Goal: Information Seeking & Learning: Learn about a topic

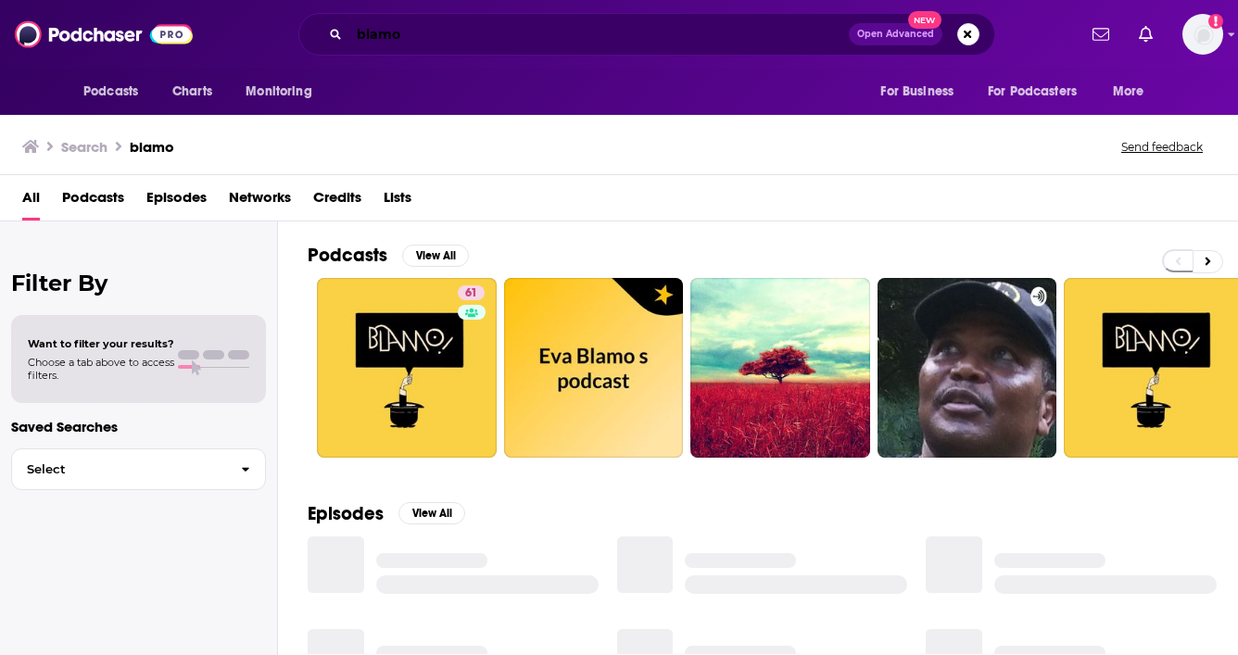
click at [446, 44] on input "blamo" at bounding box center [599, 34] width 500 height 30
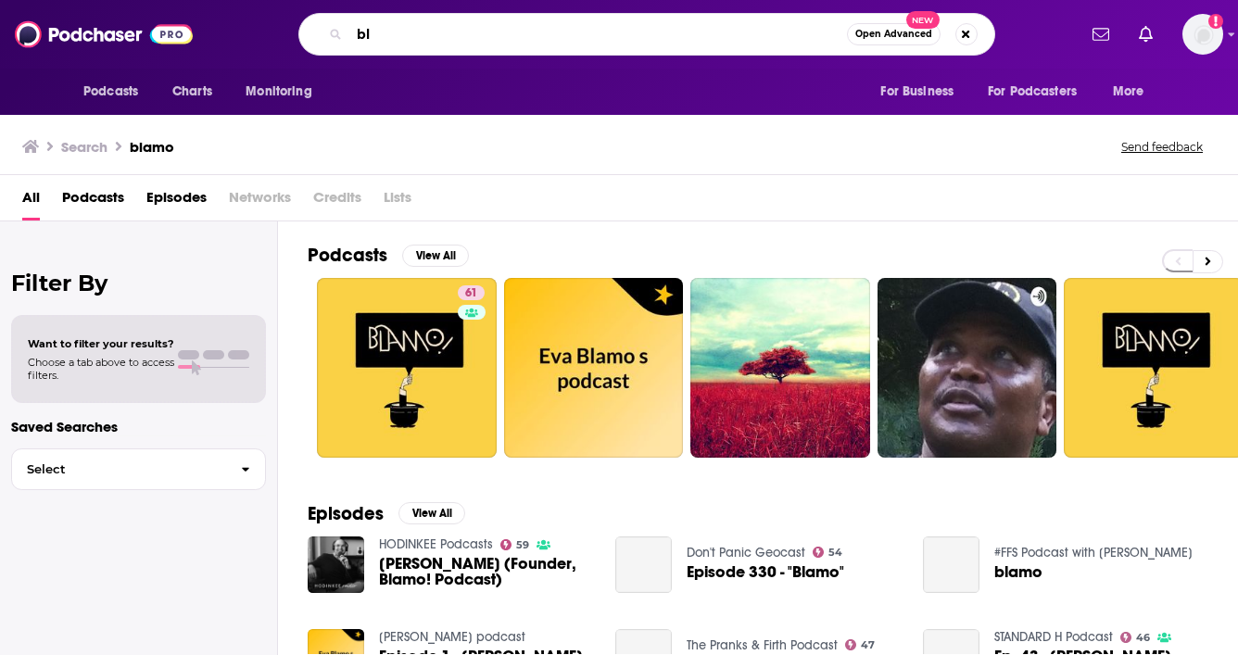
type input "b"
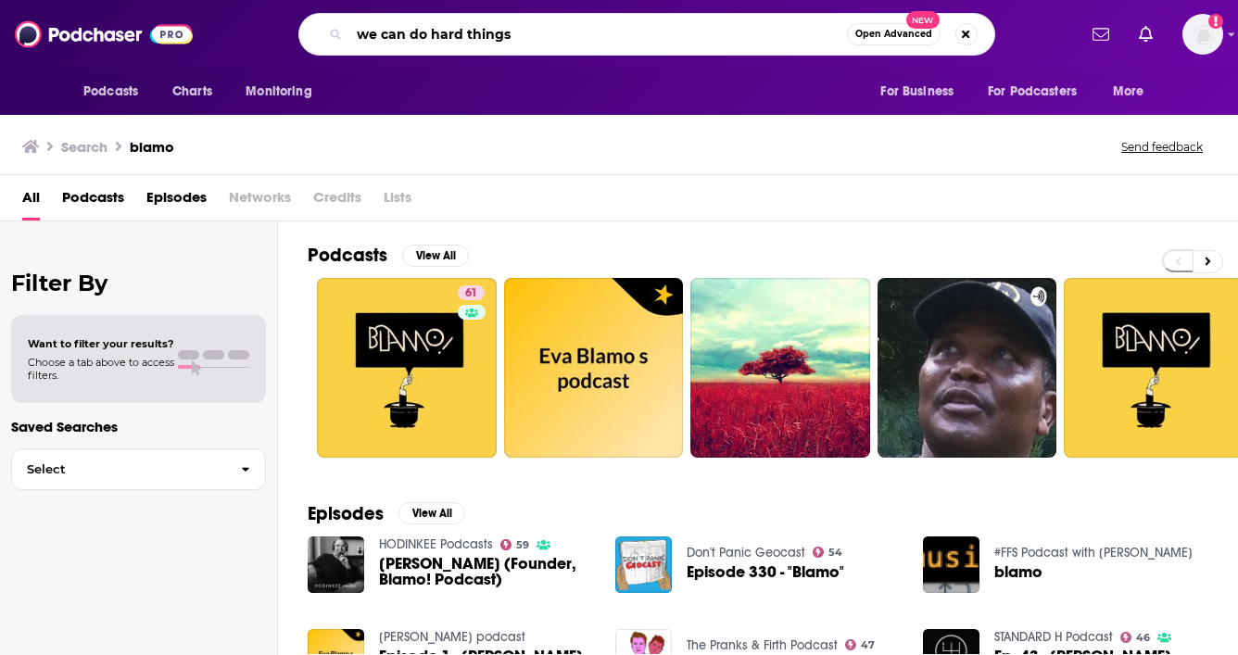
type input "we can do hard things"
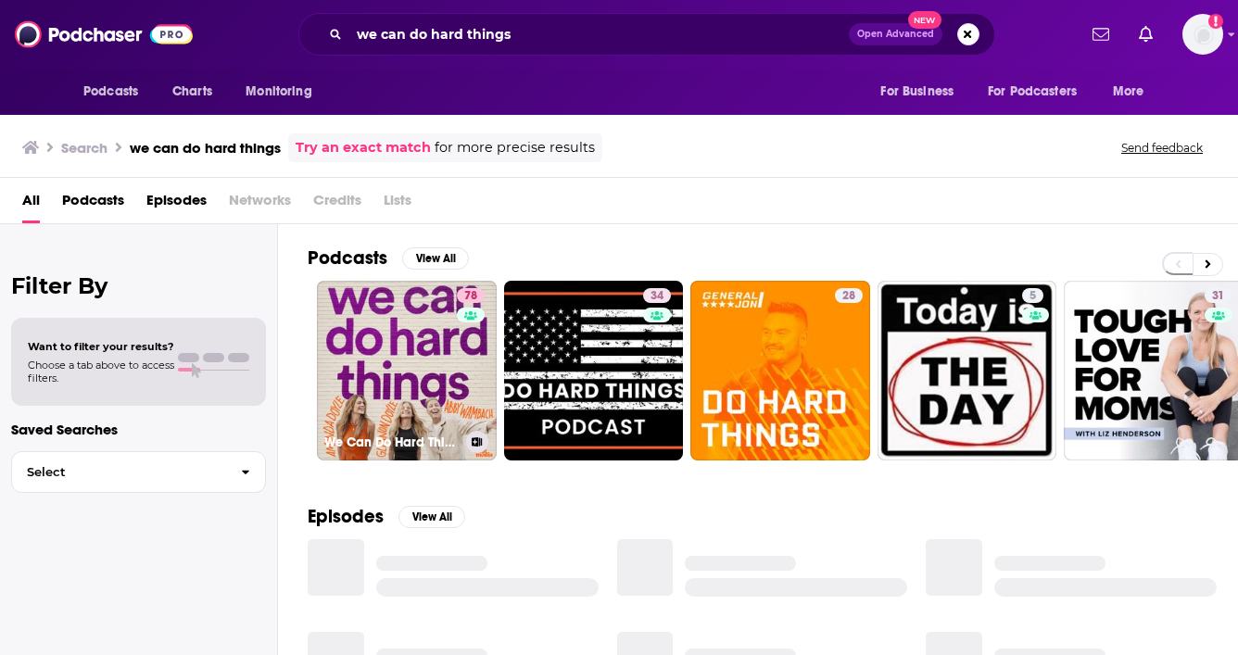
click at [389, 416] on link "78 We Can Do Hard Things" at bounding box center [407, 371] width 180 height 180
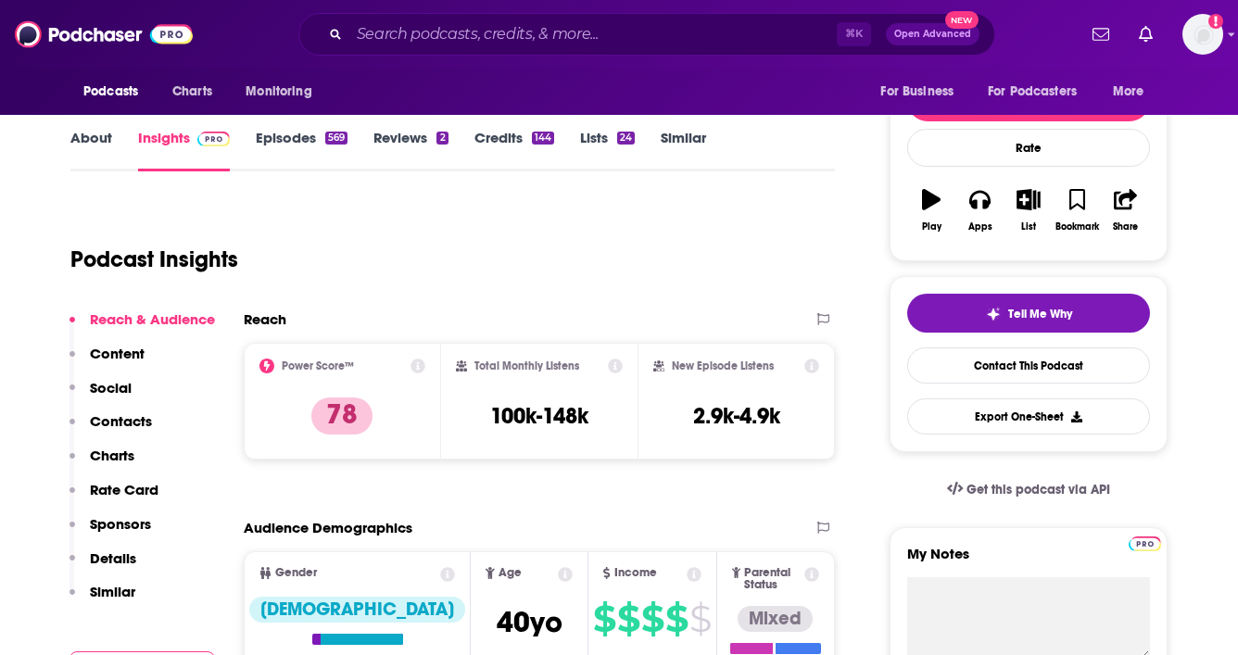
scroll to position [223, 0]
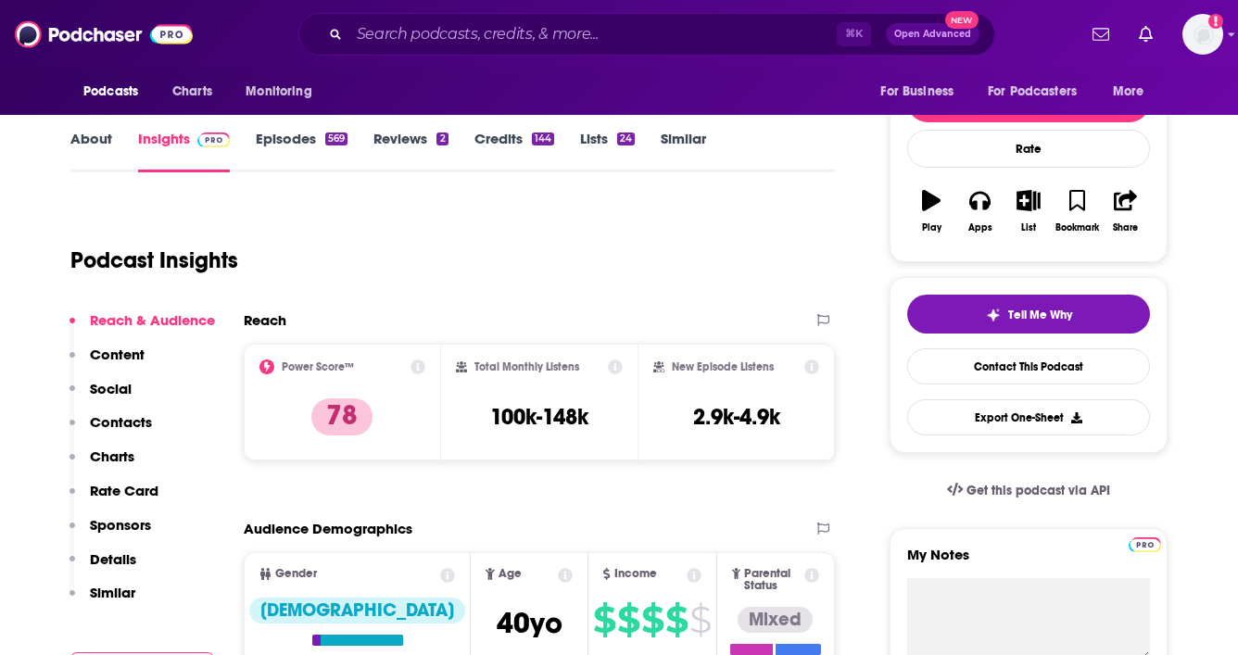
click at [90, 142] on link "About" at bounding box center [91, 151] width 42 height 43
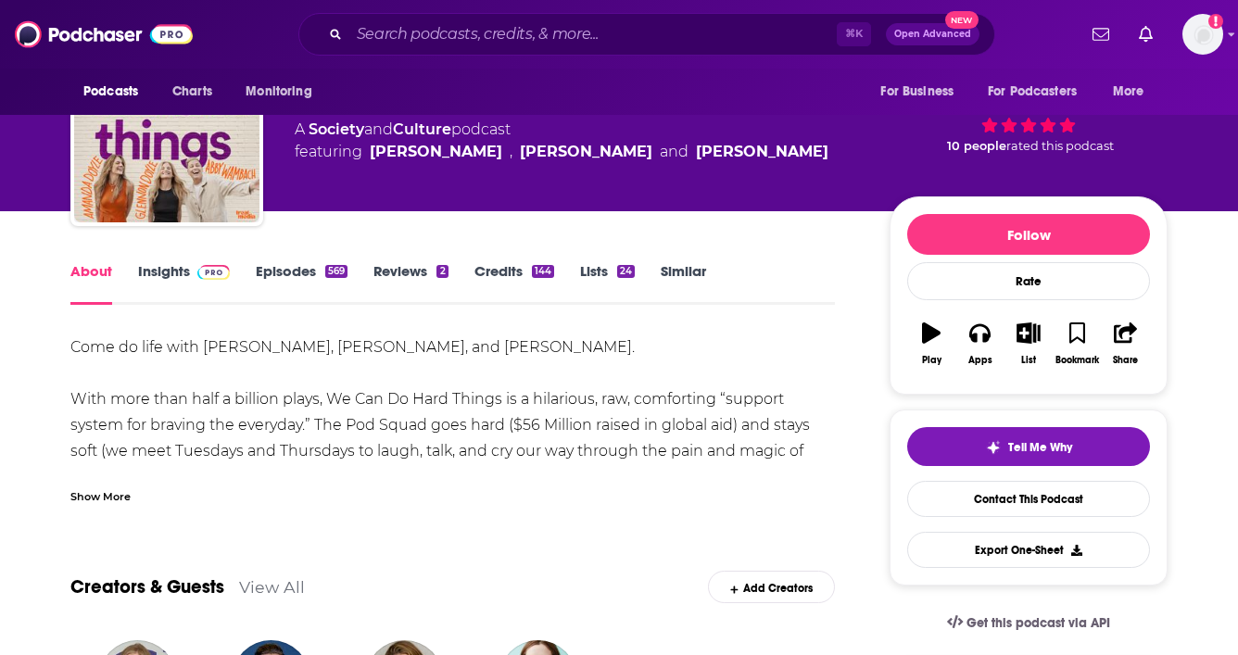
scroll to position [93, 0]
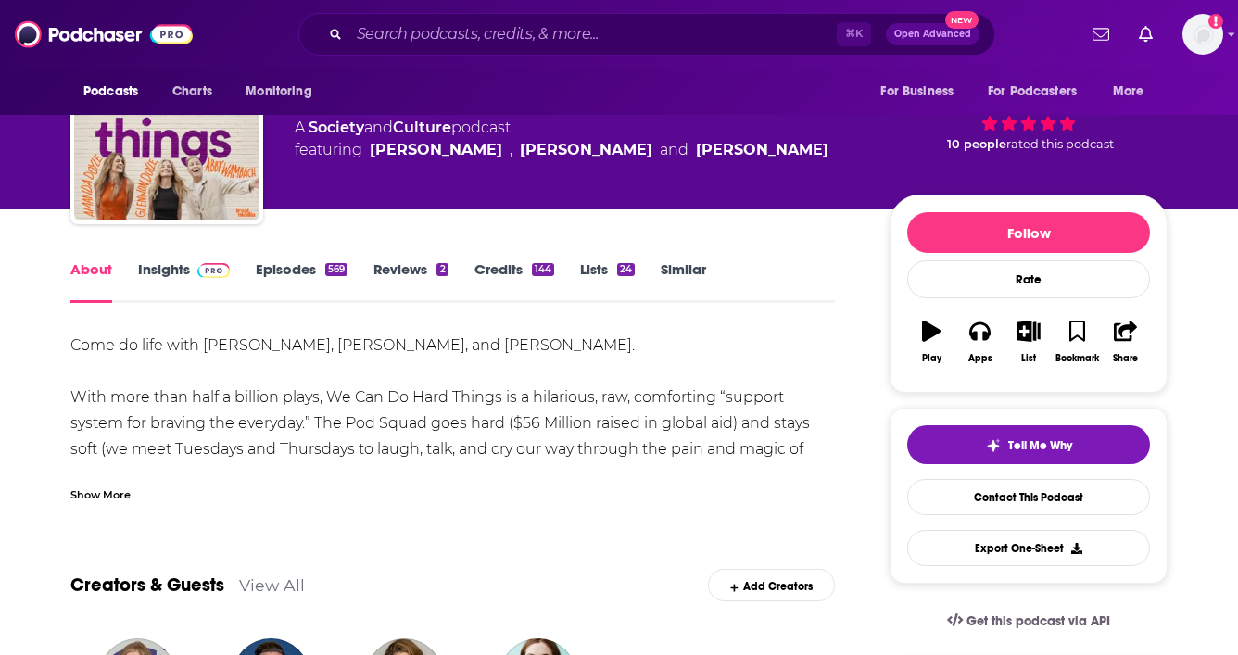
click at [90, 493] on div "Show More" at bounding box center [100, 494] width 60 height 18
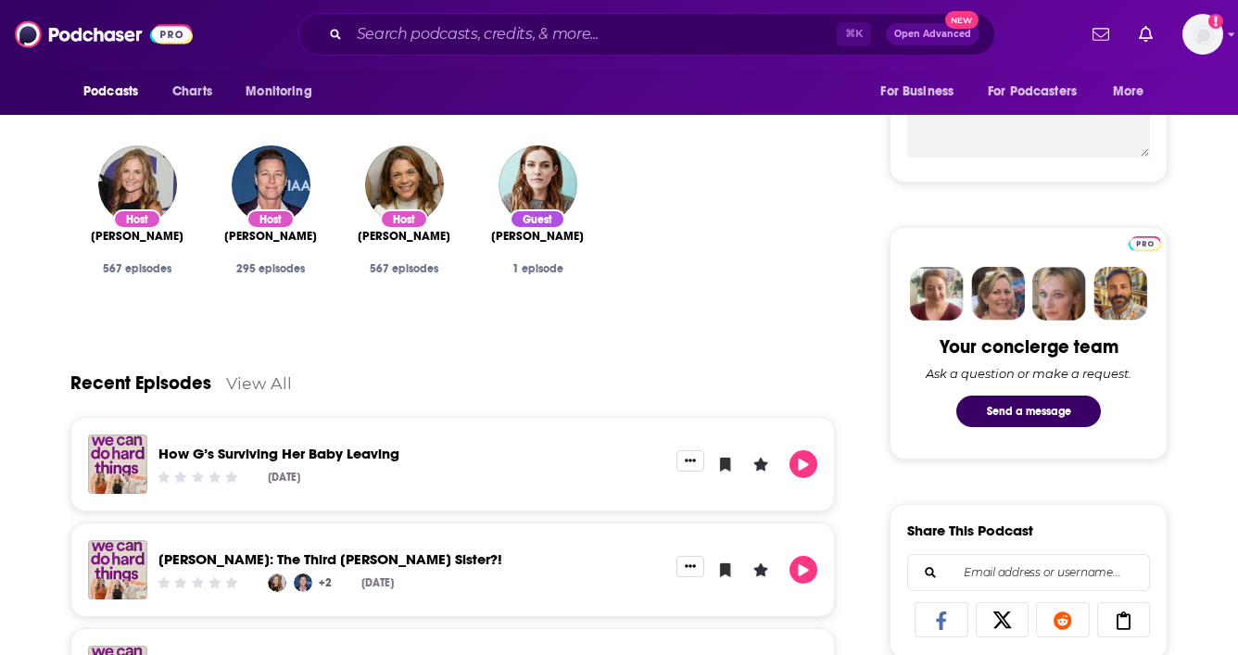
scroll to position [729, 0]
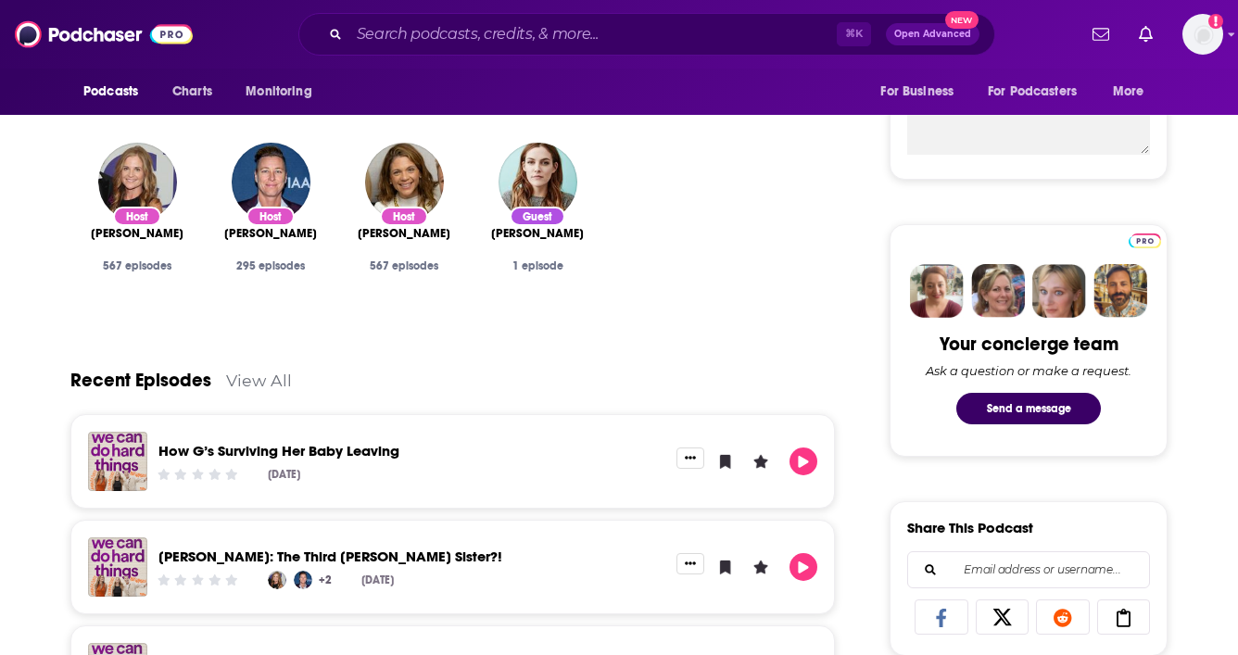
click at [254, 374] on link "View All" at bounding box center [259, 380] width 66 height 19
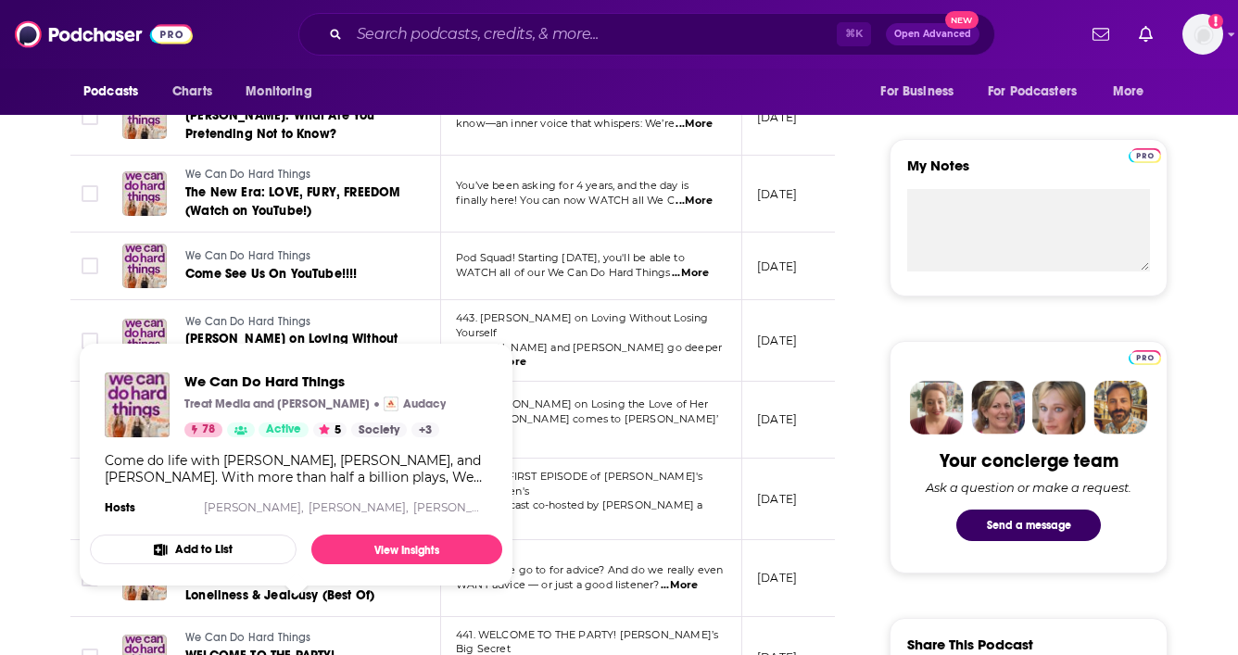
scroll to position [618, 0]
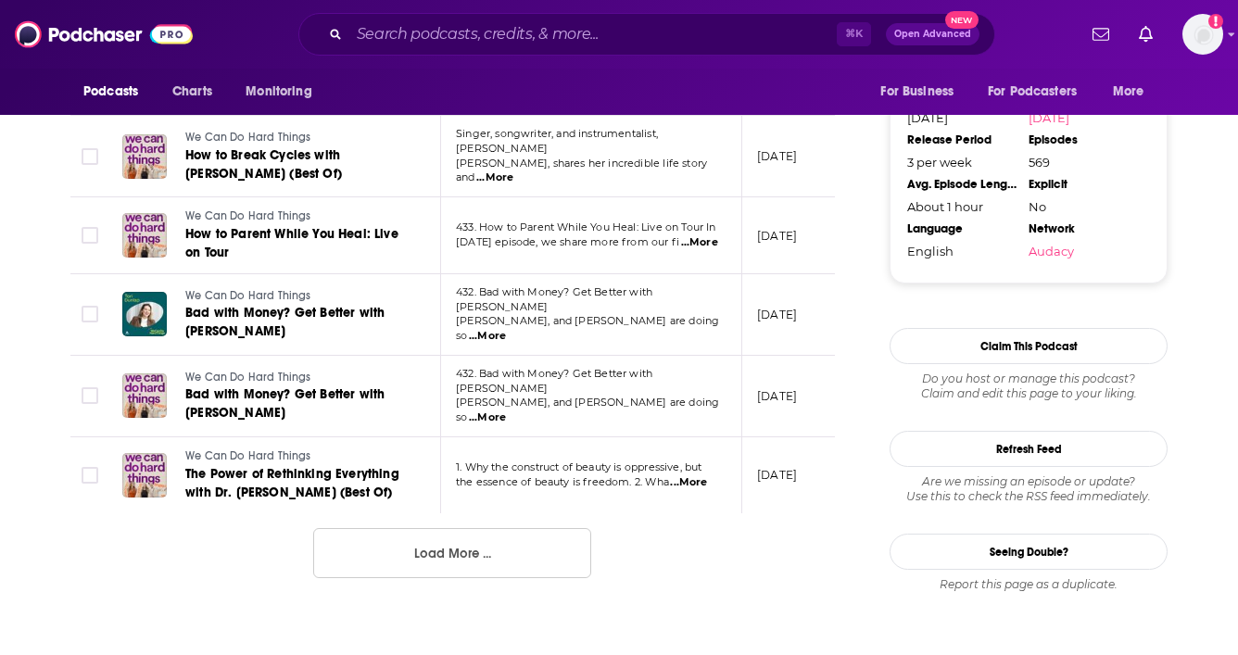
scroll to position [1967, 0]
click at [363, 529] on button "Load More ..." at bounding box center [452, 554] width 278 height 50
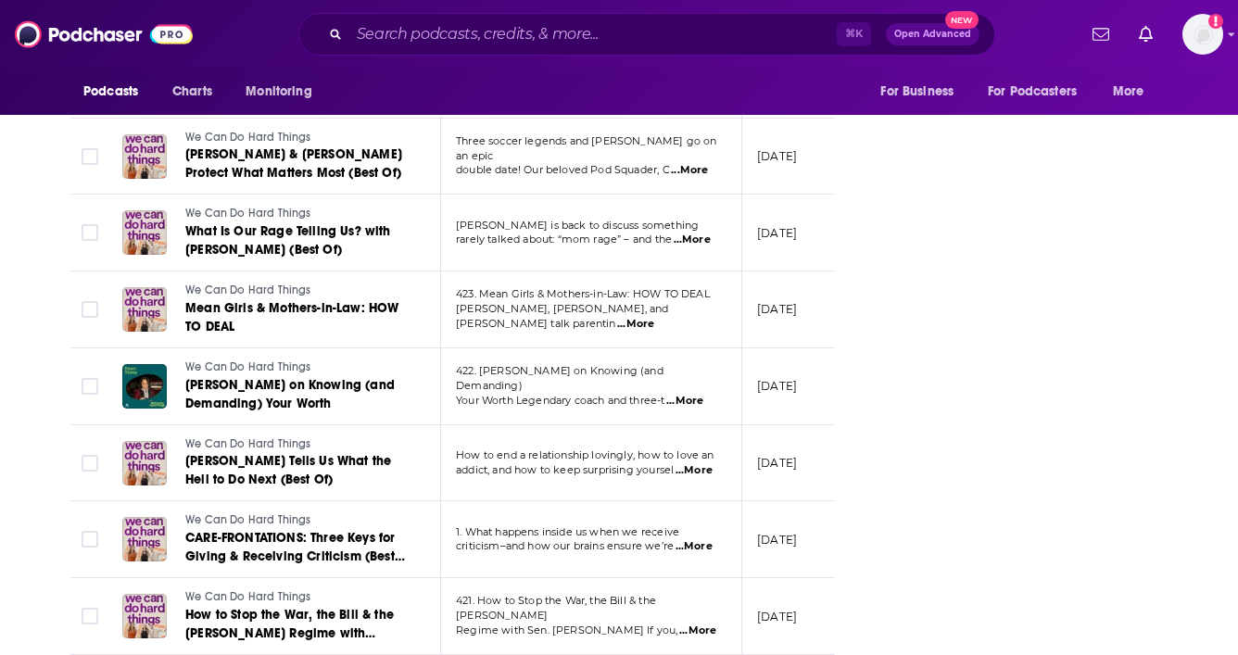
scroll to position [3384, 0]
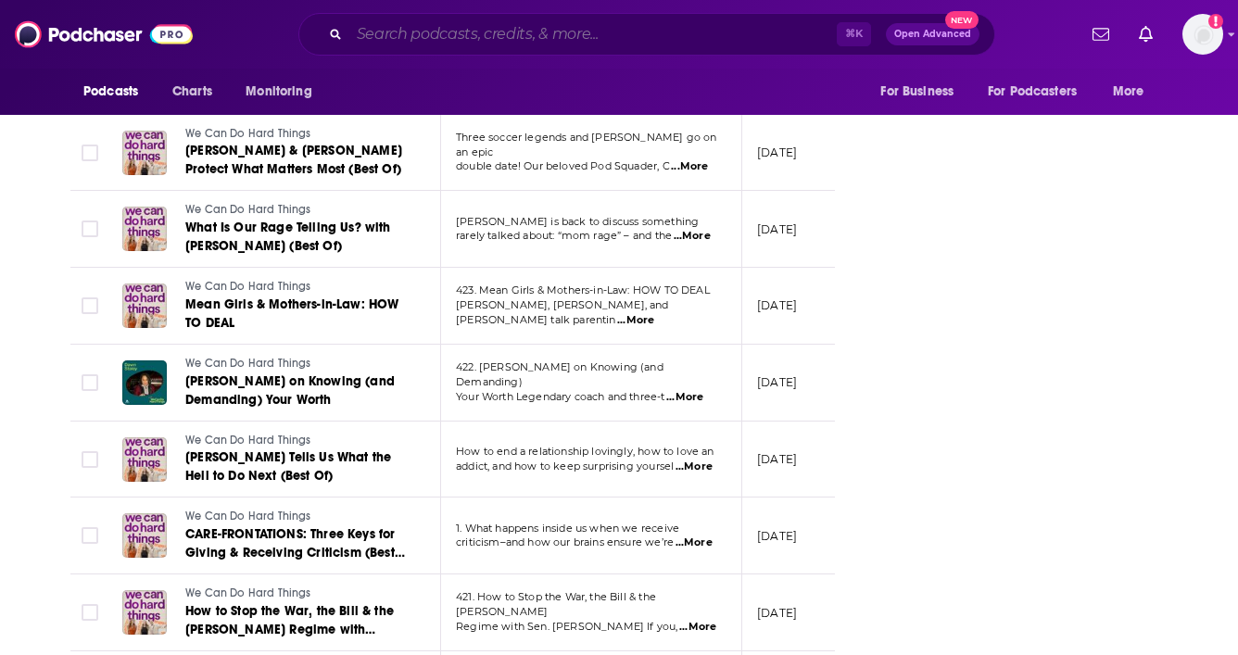
click at [430, 23] on input "Search podcasts, credits, & more..." at bounding box center [593, 34] width 488 height 30
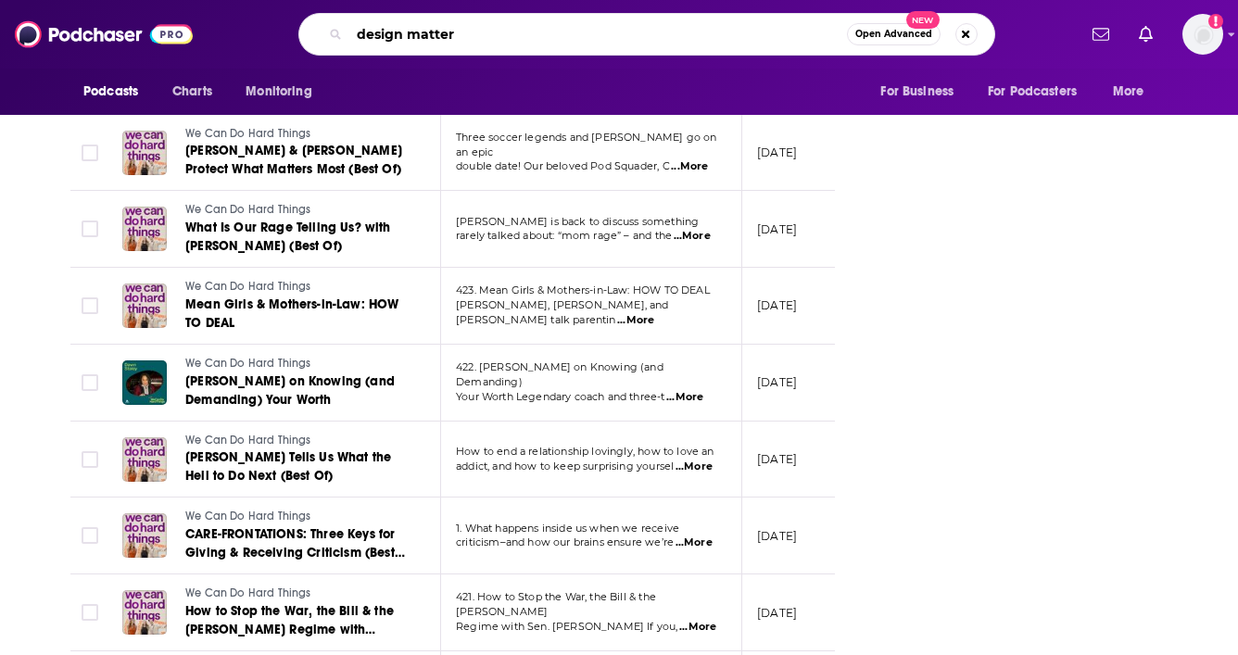
type input "design matters"
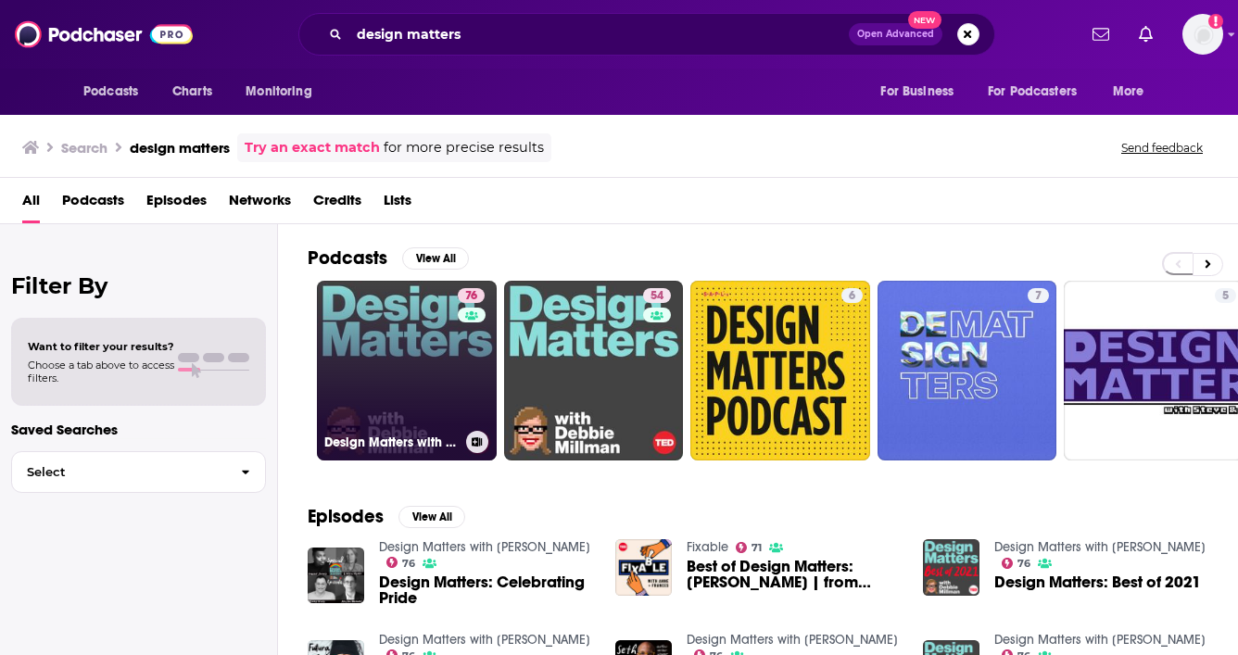
click at [415, 352] on link "76 Design Matters with [PERSON_NAME]" at bounding box center [407, 371] width 180 height 180
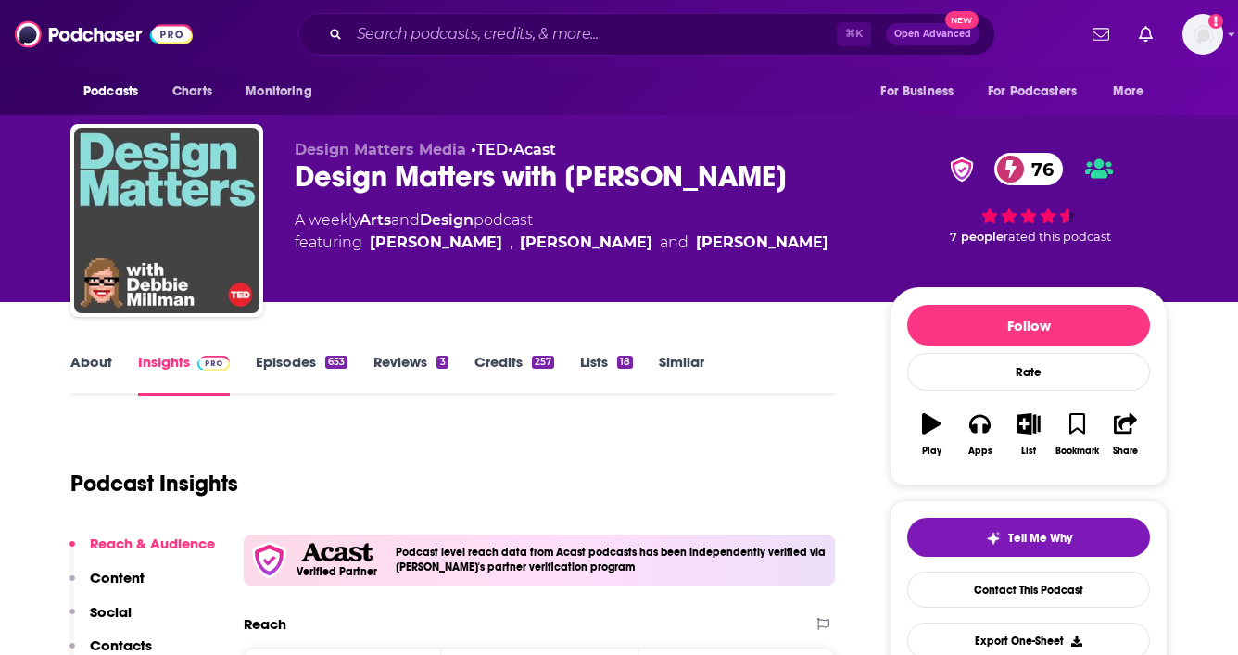
click at [95, 362] on link "About" at bounding box center [91, 374] width 42 height 43
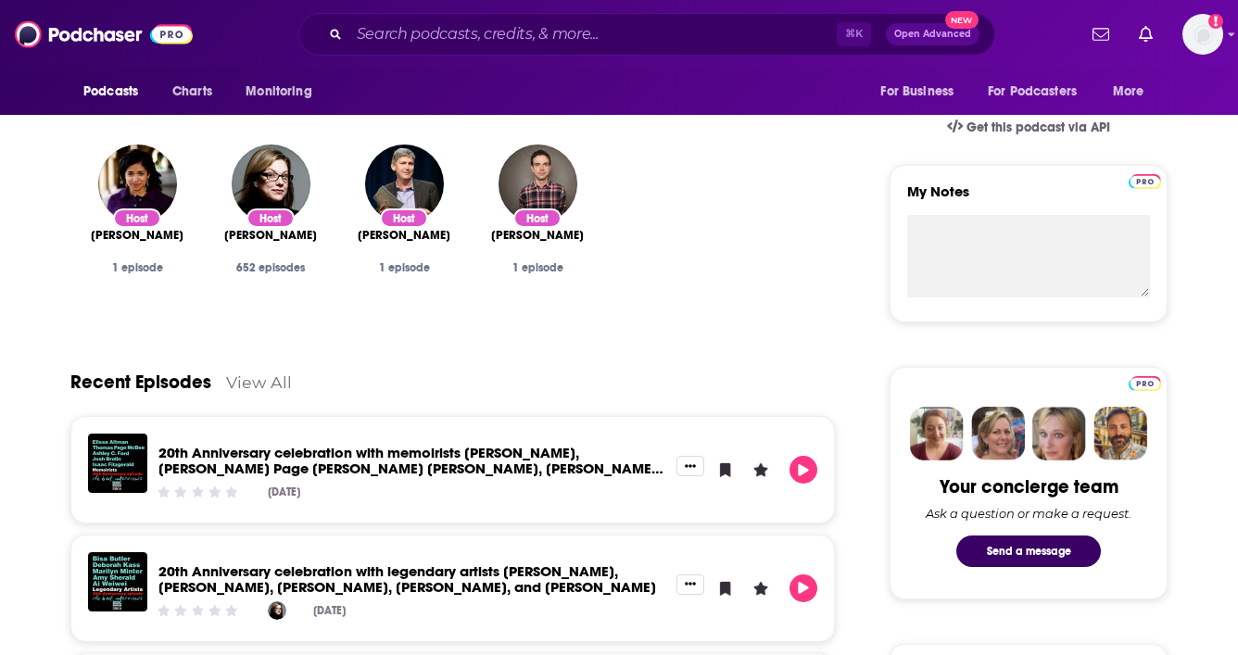
scroll to position [588, 0]
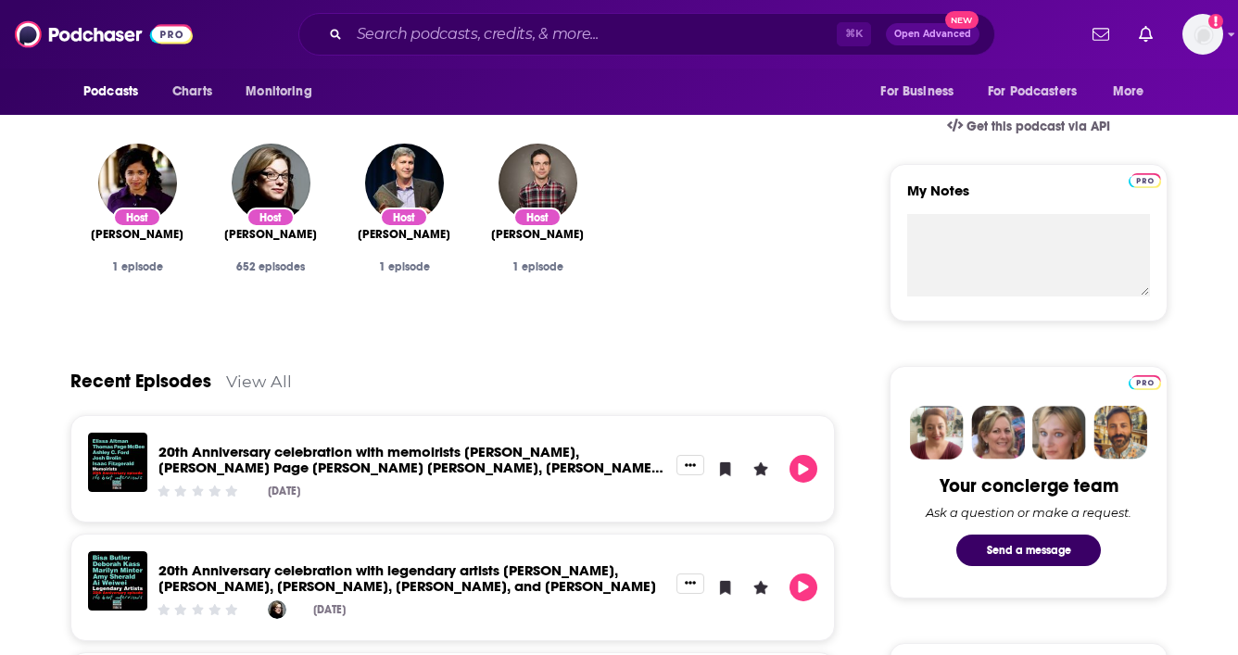
click at [256, 388] on link "View All" at bounding box center [259, 381] width 66 height 19
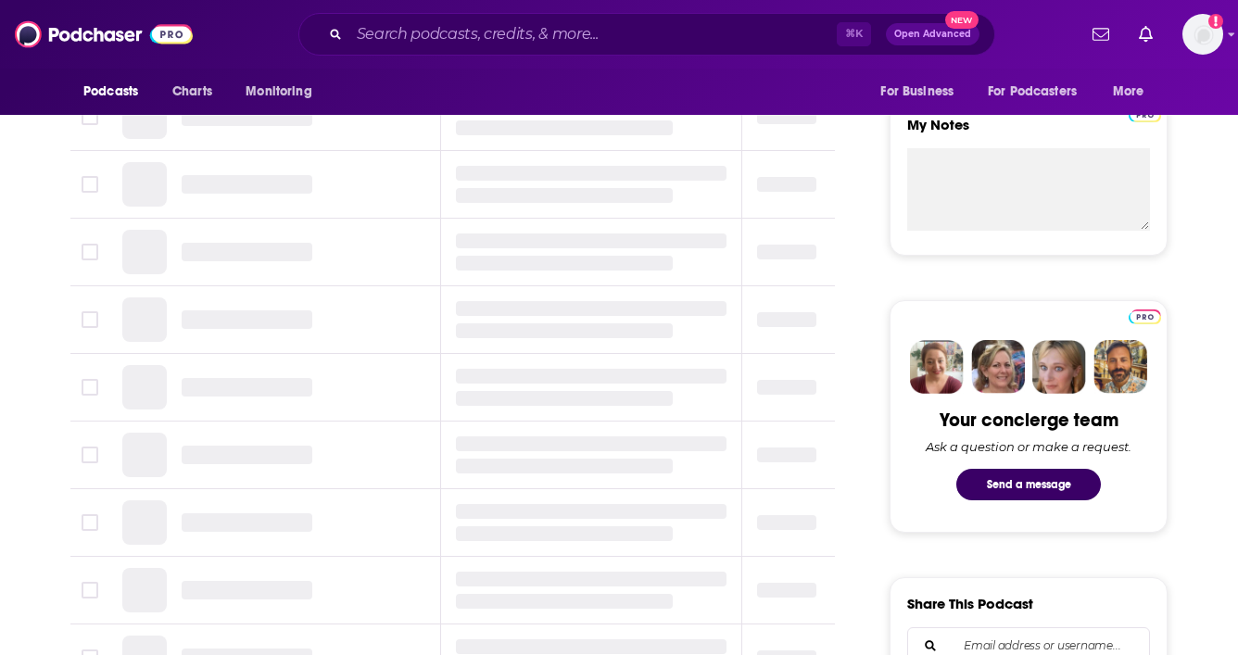
scroll to position [581, 0]
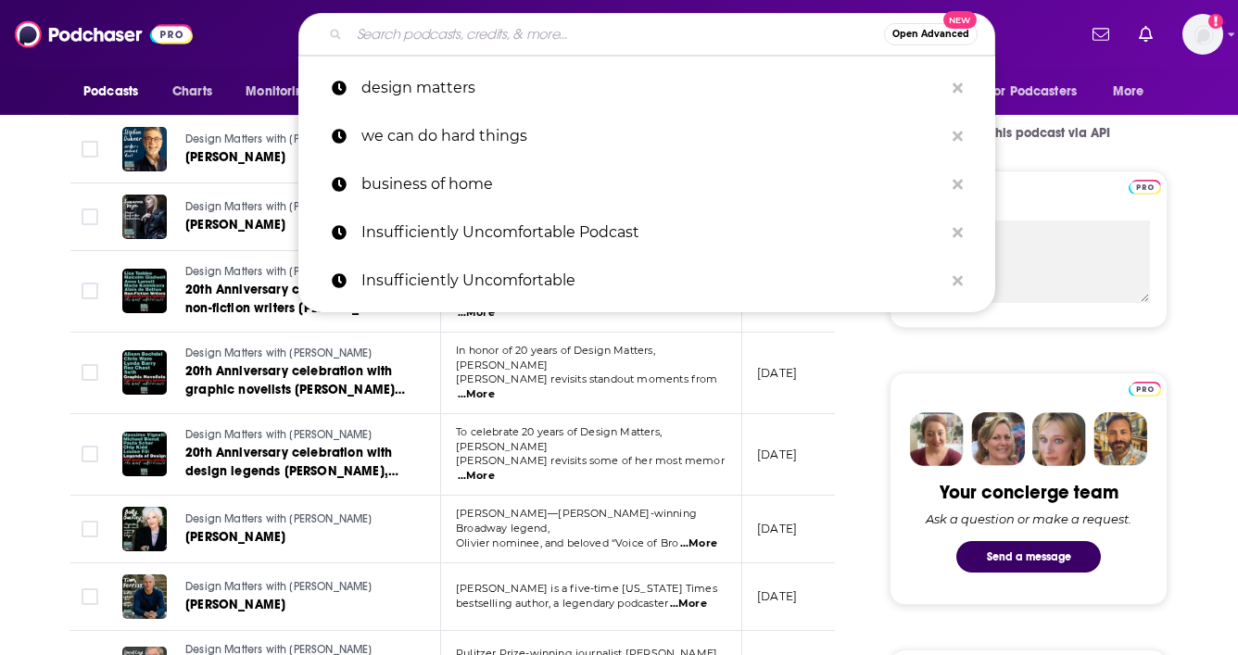
click at [402, 36] on input "Search podcasts, credits, & more..." at bounding box center [616, 34] width 535 height 30
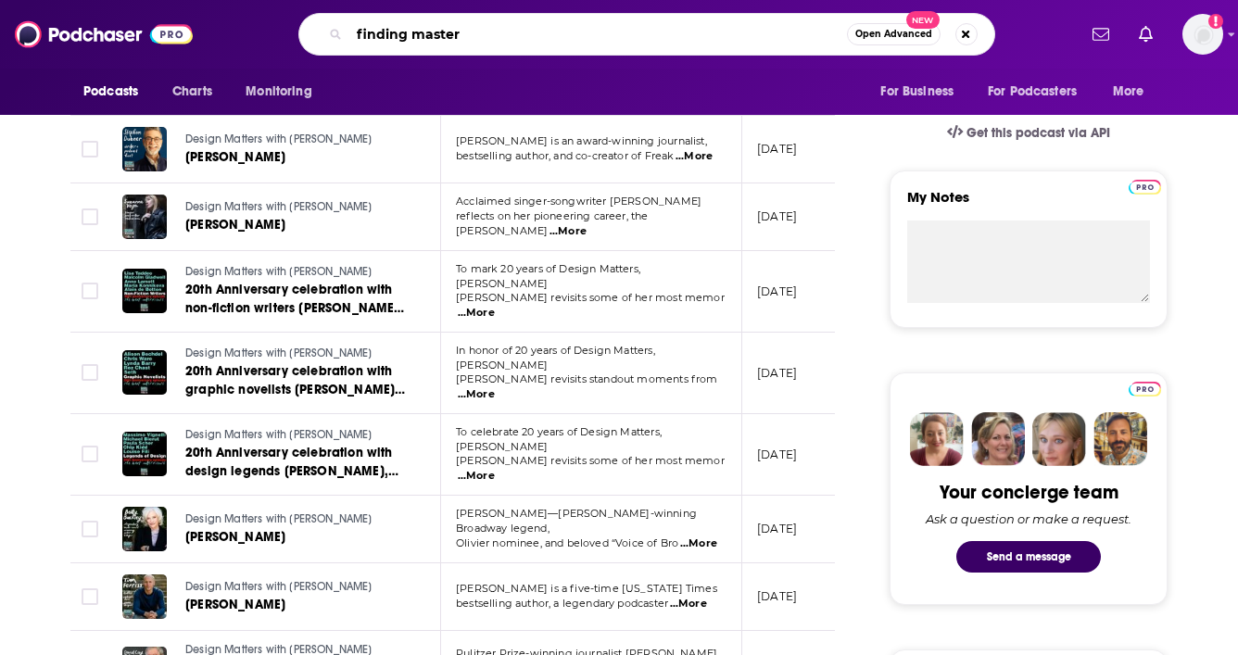
type input "finding mastery"
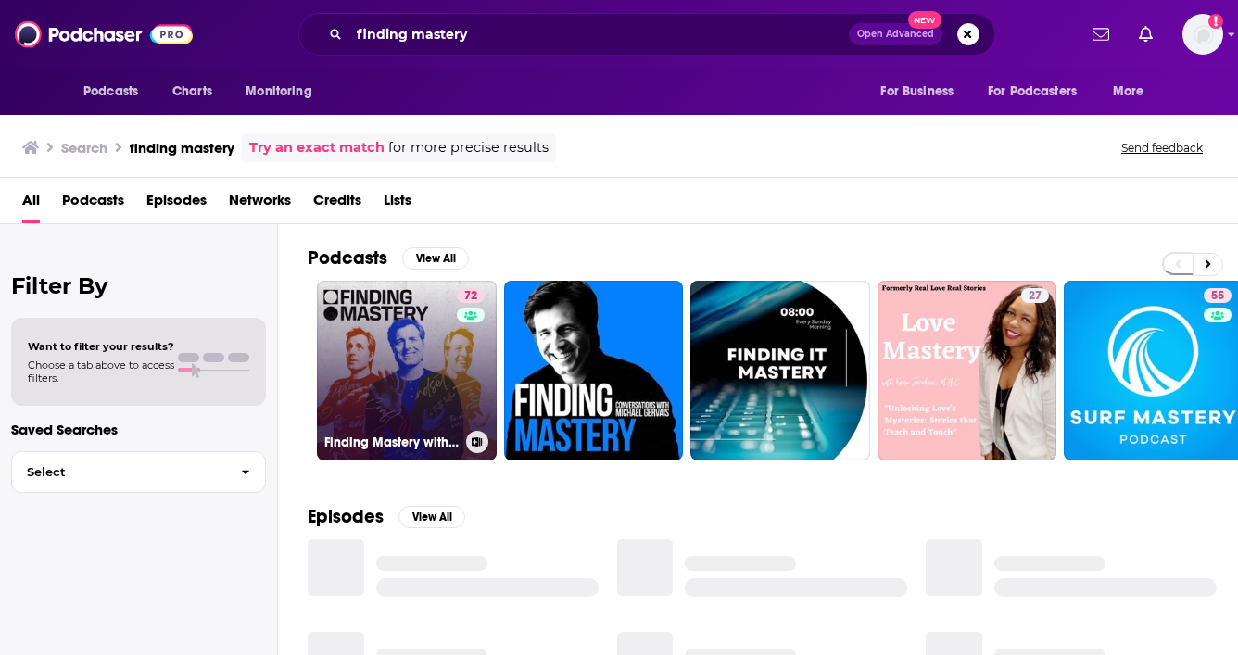
click at [452, 342] on link "72 Finding Mastery with [PERSON_NAME]" at bounding box center [407, 371] width 180 height 180
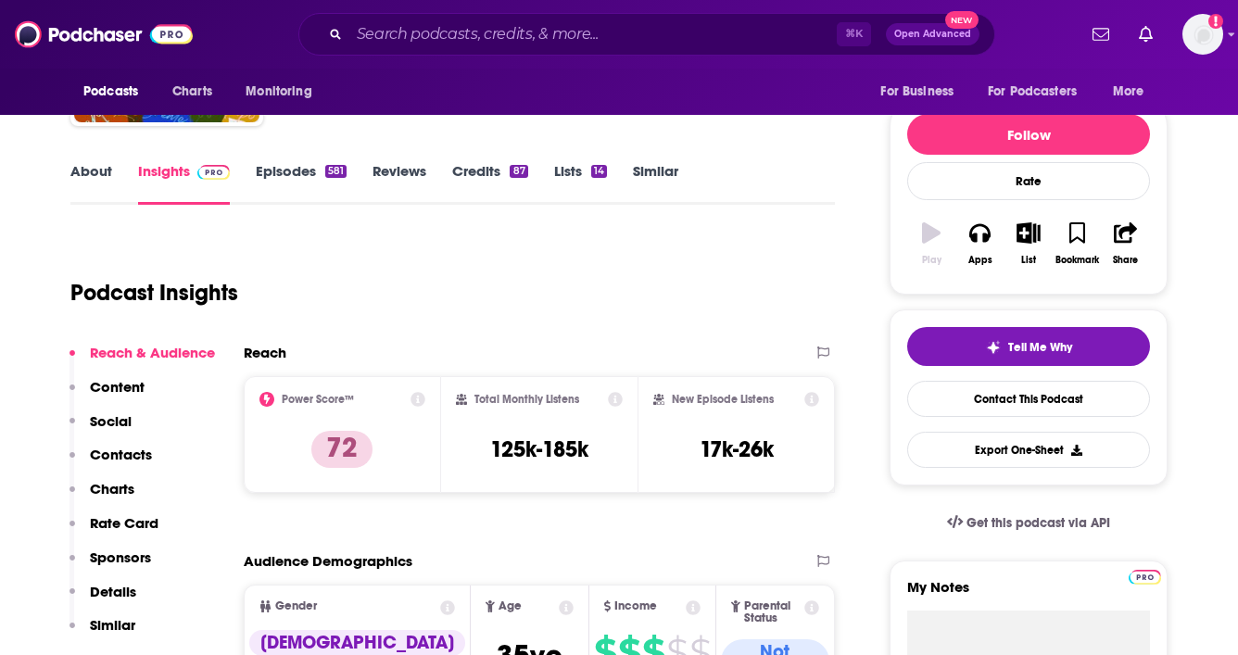
scroll to position [192, 0]
